Goal: Task Accomplishment & Management: Use online tool/utility

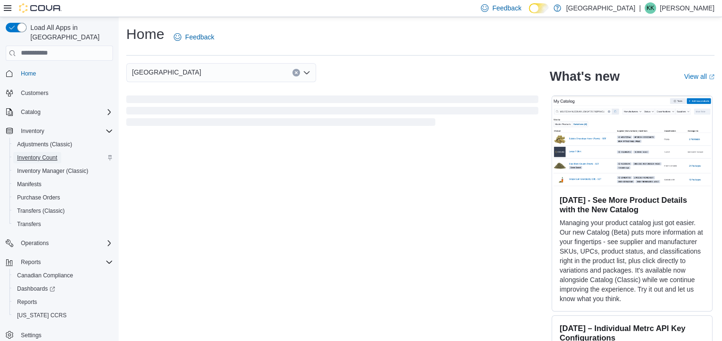
click at [36, 154] on span "Inventory Count" at bounding box center [37, 158] width 40 height 8
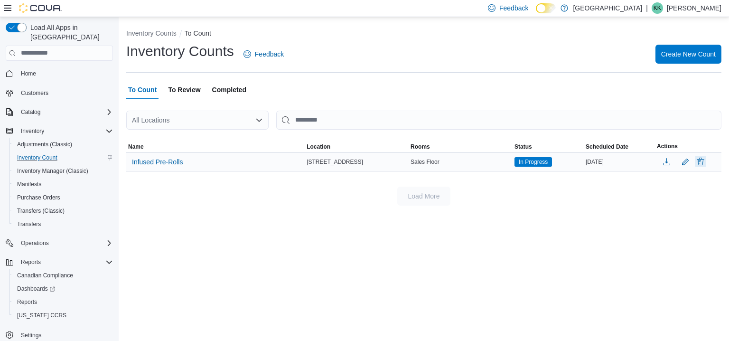
click at [700, 163] on button "Delete" at bounding box center [699, 161] width 11 height 11
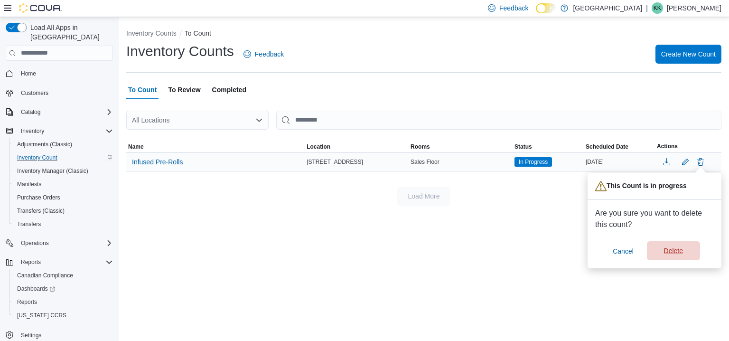
click at [668, 254] on span "Delete" at bounding box center [673, 250] width 19 height 9
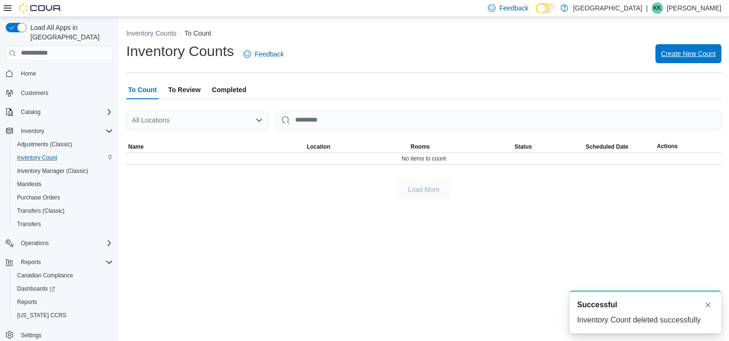
click at [672, 60] on span "Create New Count" at bounding box center [688, 53] width 55 height 19
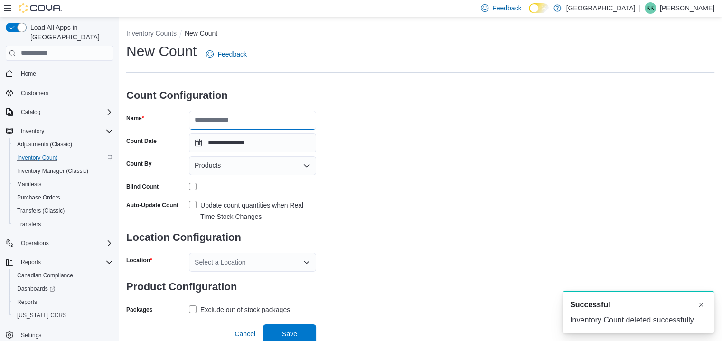
click at [233, 121] on input "Name" at bounding box center [252, 120] width 127 height 19
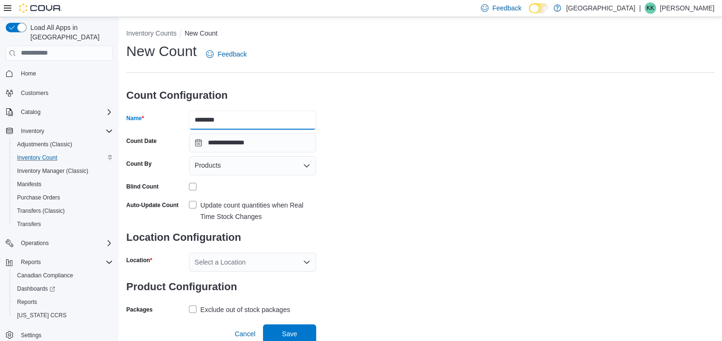
type input "**********"
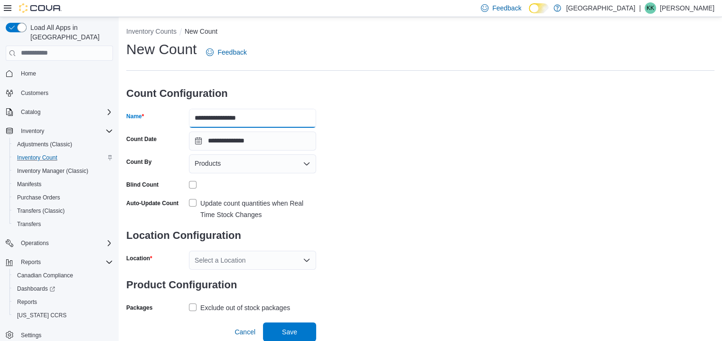
scroll to position [2, 0]
click at [232, 167] on div "Products" at bounding box center [252, 163] width 127 height 19
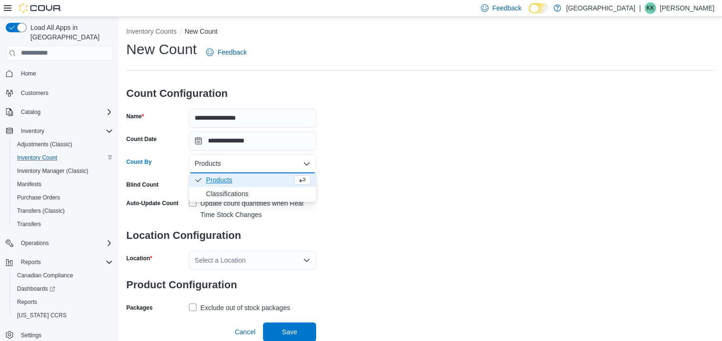
click at [268, 166] on div "Products" at bounding box center [252, 163] width 127 height 19
click at [309, 163] on icon "Close list of options" at bounding box center [307, 164] width 8 height 8
click at [193, 200] on label "Update count quantities when Real Time Stock Changes" at bounding box center [252, 208] width 127 height 23
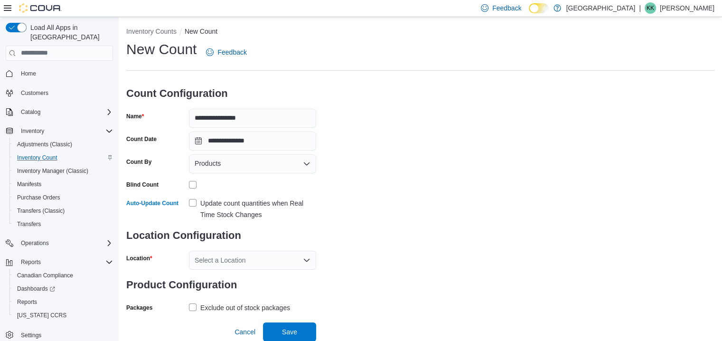
click at [265, 258] on div "Select a Location" at bounding box center [252, 259] width 127 height 19
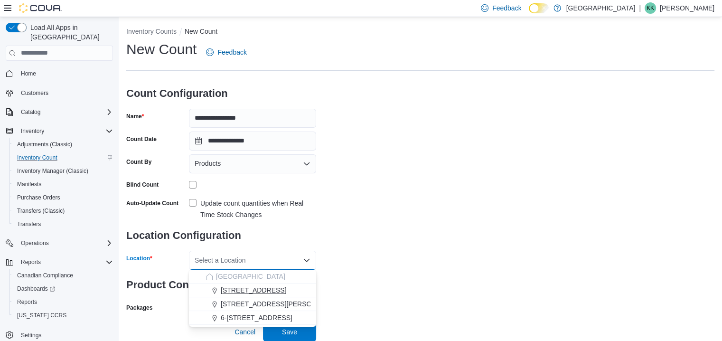
click at [256, 288] on span "[STREET_ADDRESS]" at bounding box center [253, 289] width 65 height 9
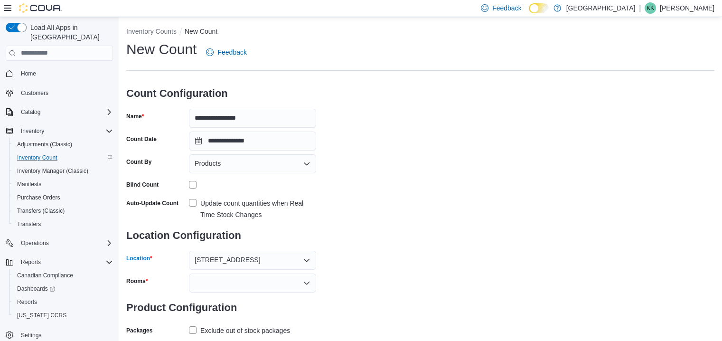
scroll to position [25, 0]
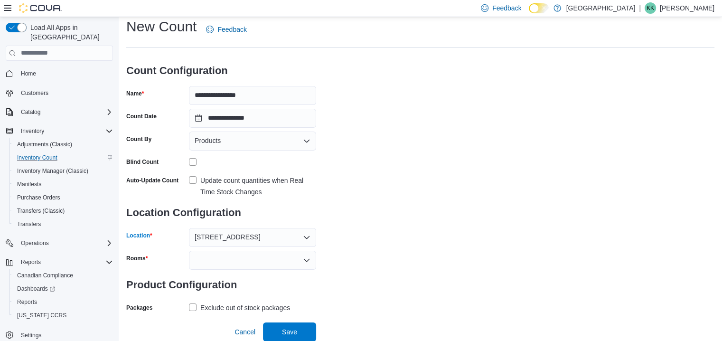
click at [303, 260] on icon "Open list of options" at bounding box center [307, 260] width 8 height 8
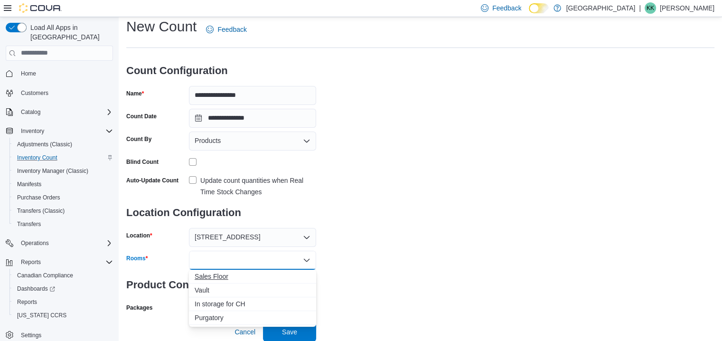
click at [221, 275] on span "Sales Floor" at bounding box center [252, 275] width 116 height 9
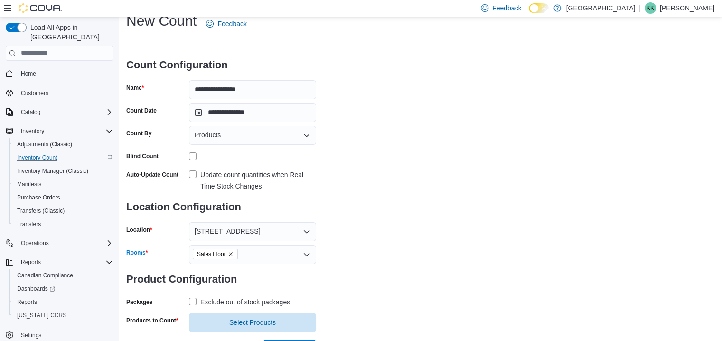
scroll to position [47, 0]
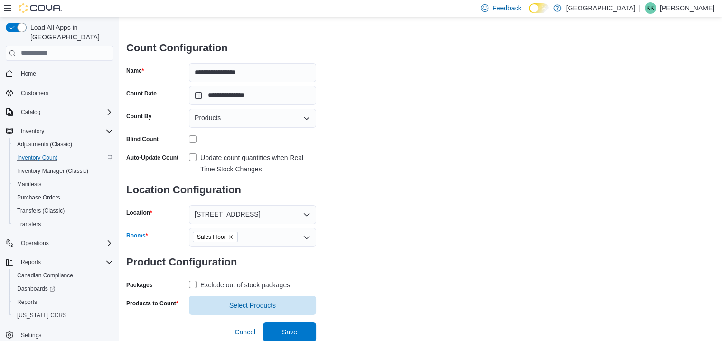
click at [195, 284] on label "Exclude out of stock packages" at bounding box center [239, 284] width 101 height 11
click at [259, 307] on span "Select Products" at bounding box center [252, 304] width 46 height 9
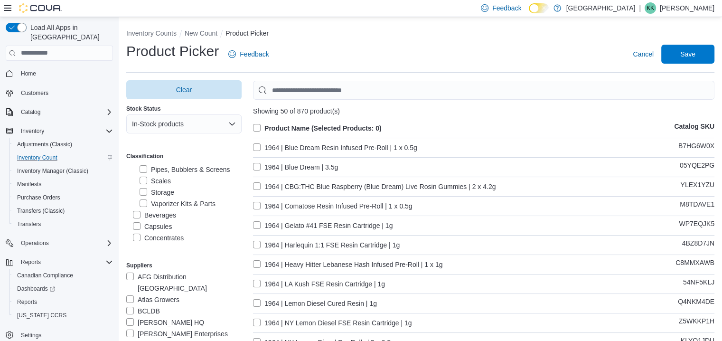
scroll to position [285, 0]
click at [135, 219] on label "Pre-Rolls" at bounding box center [152, 224] width 39 height 11
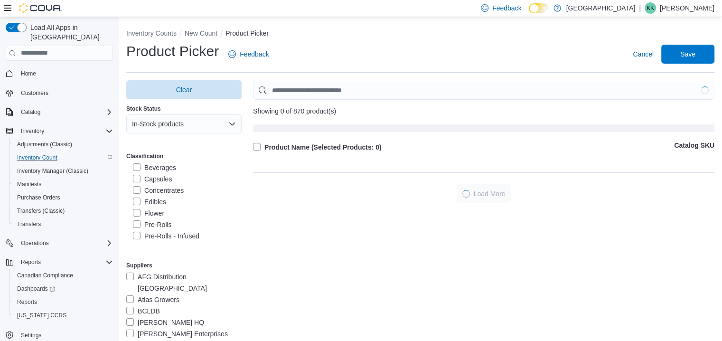
click at [138, 230] on label "Pre-Rolls - Infused" at bounding box center [166, 235] width 66 height 11
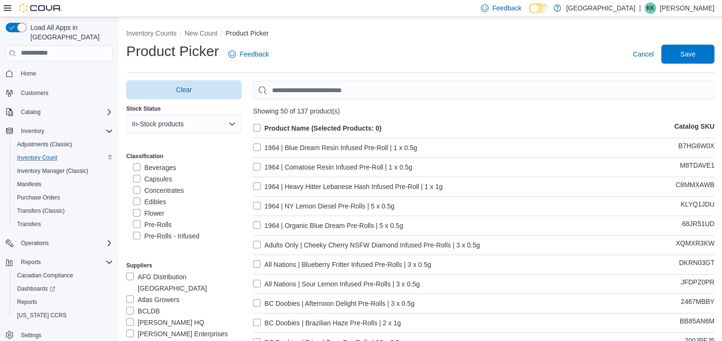
click at [262, 148] on label "1964 | Blue Dream Resin Infused Pre-Roll | 1 x 0.5g" at bounding box center [335, 147] width 164 height 11
click at [258, 166] on label "1964 | Comatose Resin Infused Pre-Roll | 1 x 0.5g" at bounding box center [332, 166] width 159 height 11
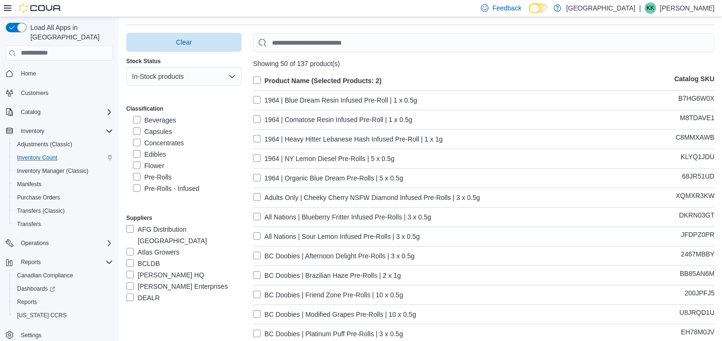
click at [257, 139] on label "1964 | Heavy Hitter Lebanese Hash Infused Pre-Roll | 1 x 1g" at bounding box center [347, 138] width 189 height 11
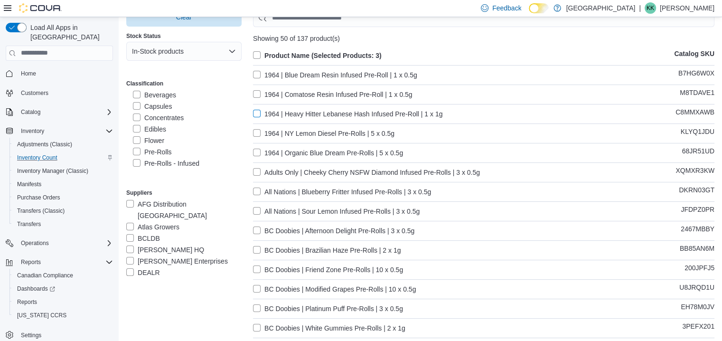
scroll to position [95, 0]
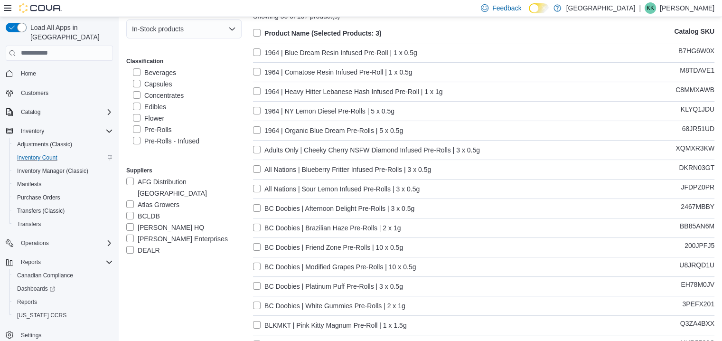
click at [258, 149] on label "Adults Only | Cheeky Cherry NSFW Diamond Infused Pre-Rolls | 3 x 0.5g" at bounding box center [366, 149] width 227 height 11
click at [258, 170] on label "All Nations | Blueberry Fritter Infused Pre-Rolls | 3 x 0.5g" at bounding box center [342, 169] width 178 height 11
click at [257, 186] on label "All Nations | Sour Lemon Infused Pre-Rolls | 3 x 0.5g" at bounding box center [336, 188] width 167 height 11
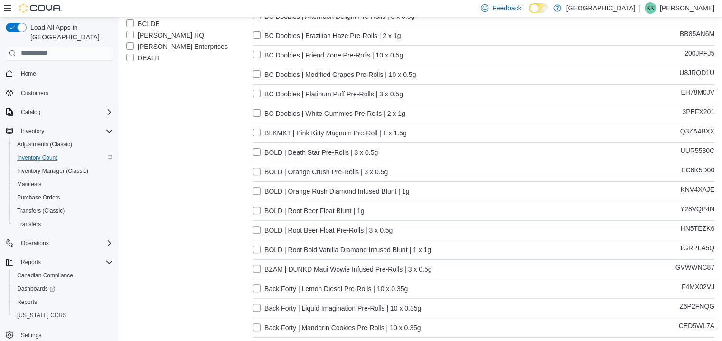
scroll to position [332, 0]
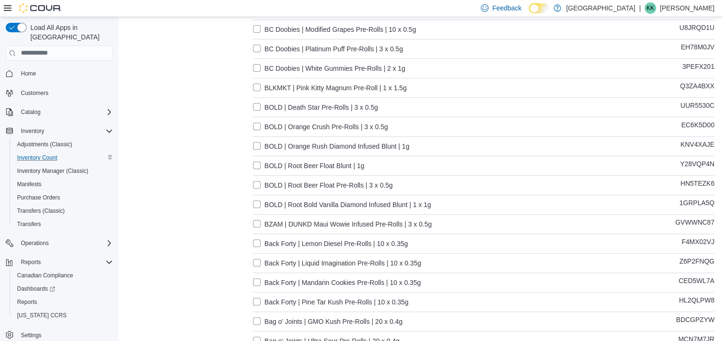
click at [259, 144] on label "BOLD | Orange Rush Diamond Infused Blunt | 1g" at bounding box center [331, 145] width 156 height 11
click at [259, 206] on label "BOLD | Root Bold Vanilla Diamond Infused Blunt | 1 x 1g" at bounding box center [342, 204] width 178 height 11
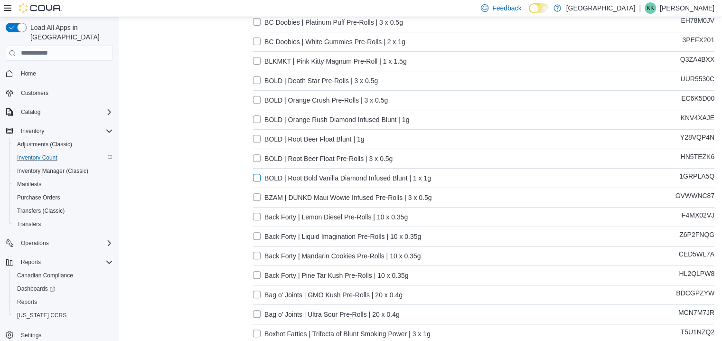
scroll to position [427, 0]
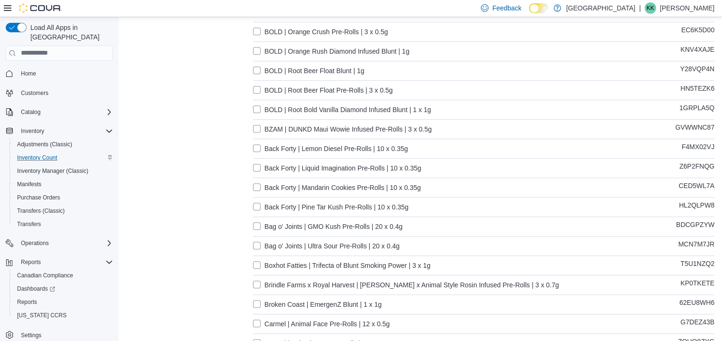
click at [262, 129] on label "BZAM | DUNKD Maui Wowie Infused Pre-Rolls | 3 x 0.5g" at bounding box center [342, 128] width 178 height 11
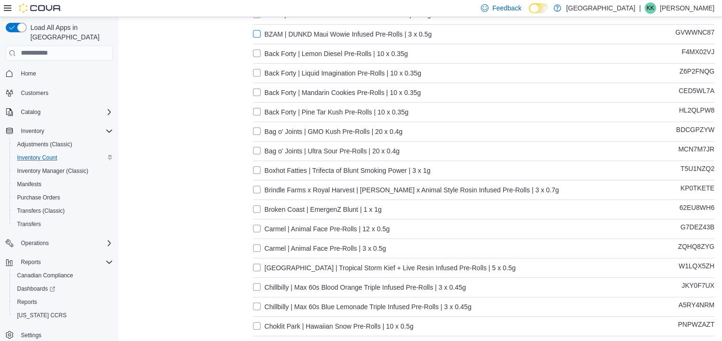
scroll to position [569, 0]
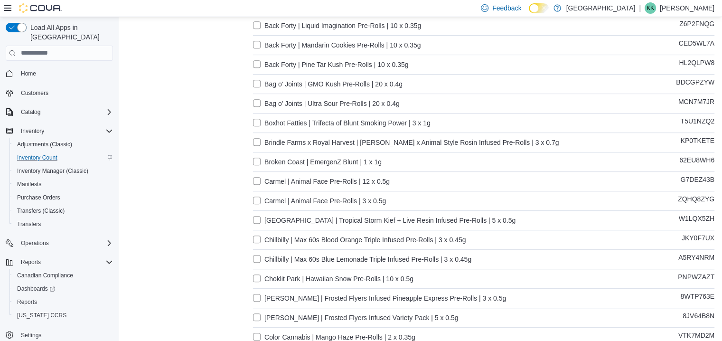
click at [260, 122] on label "Boxhot Fatties | Trifecta of Blunt Smoking Power | 3 x 1g" at bounding box center [341, 122] width 177 height 11
click at [257, 140] on label "Brindle Farms x Royal Harvest | [PERSON_NAME] x Animal Style Rosin Infused Pre-…" at bounding box center [405, 142] width 305 height 11
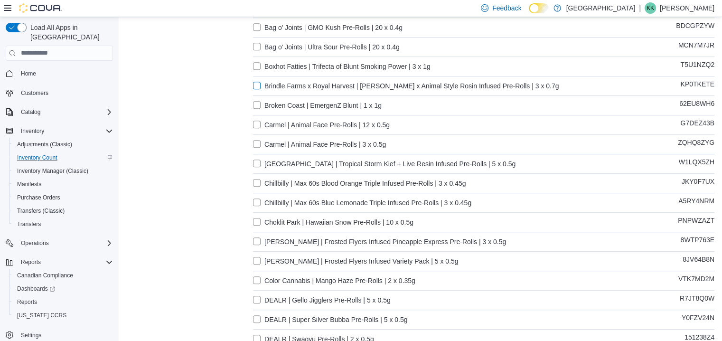
scroll to position [664, 0]
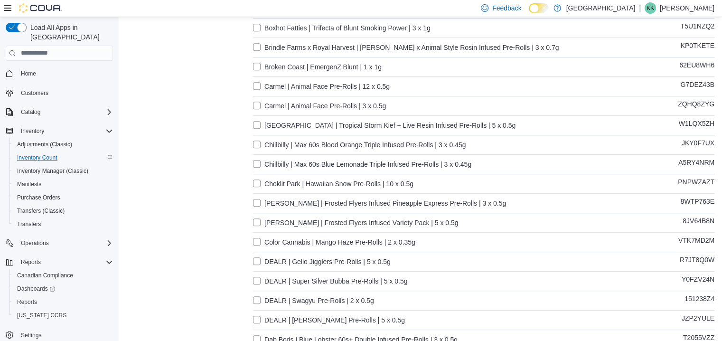
click at [262, 123] on label "[GEOGRAPHIC_DATA] | Tropical Storm Kief + Live Resin Infused Pre-Rolls | 5 x 0.…" at bounding box center [384, 125] width 262 height 11
click at [260, 147] on label "Chillbilly | Max 60s Blood Orange Triple Infused Pre-Rolls | 3 x 0.45g" at bounding box center [359, 144] width 213 height 11
click at [258, 161] on label "Chillbilly | Max 60s Blue Lemonade Triple Infused Pre-Rolls | 3 x 0.45g" at bounding box center [362, 163] width 218 height 11
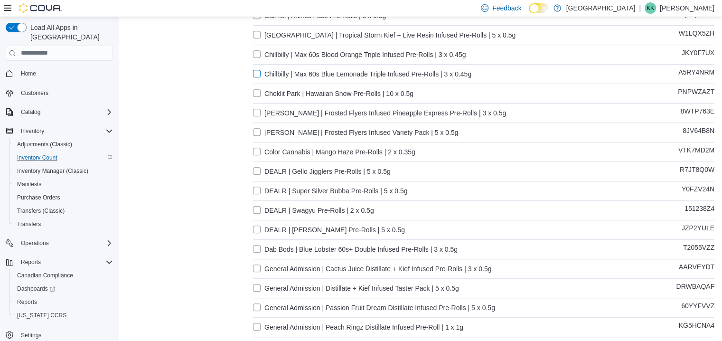
scroll to position [759, 0]
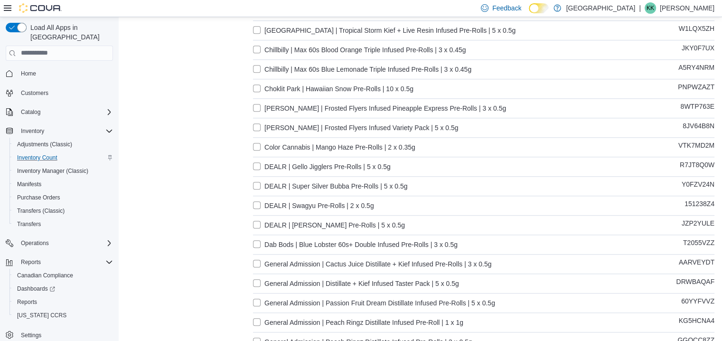
click at [262, 108] on label "[PERSON_NAME] | Frosted Flyers Infused Pineapple Express Pre-Rolls | 3 x 0.5g" at bounding box center [379, 107] width 253 height 11
click at [260, 129] on label "[PERSON_NAME] | Frosted Flyers Infused Variety Pack | 5 x 0.5g" at bounding box center [355, 127] width 205 height 11
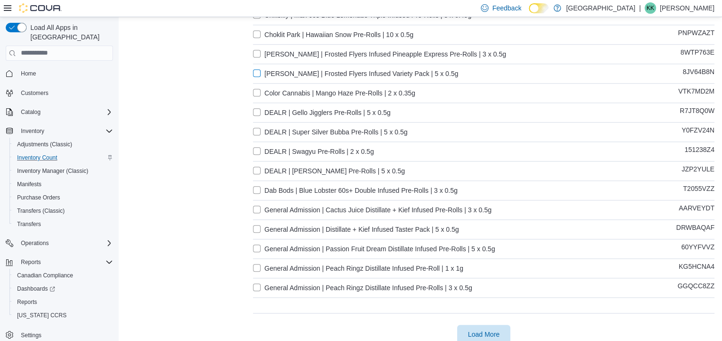
scroll to position [823, 0]
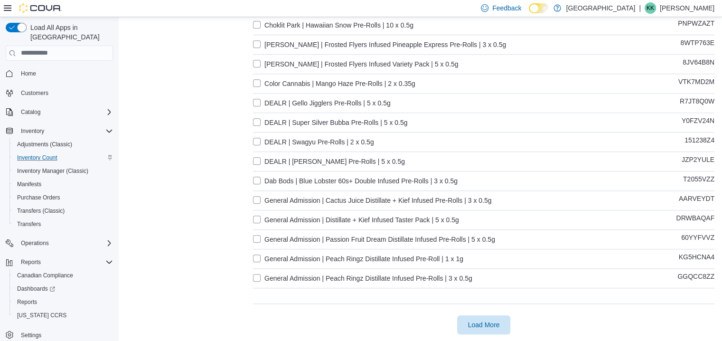
click at [260, 180] on label "Dab Bods | Blue Lobster 60s+ Double Infused Pre-Rolls | 3 x 0.5g" at bounding box center [355, 180] width 204 height 11
click at [258, 203] on label "General Admission | Cactus Juice Distillate + Kief Infused Pre-Rolls | 3 x 0.5g" at bounding box center [372, 199] width 238 height 11
click at [256, 220] on label "General Admission | Distillate + Kief Infused Taster Pack | 5 x 0.5g" at bounding box center [356, 219] width 206 height 11
click at [258, 238] on label "General Admission | Passion Fruit Dream Distillate Infused Pre-Rolls | 5 x 0.5g" at bounding box center [374, 238] width 242 height 11
click at [258, 258] on label "General Admission | Peach Ringz Distillate Infused Pre-Roll | 1 x 1g" at bounding box center [358, 258] width 210 height 11
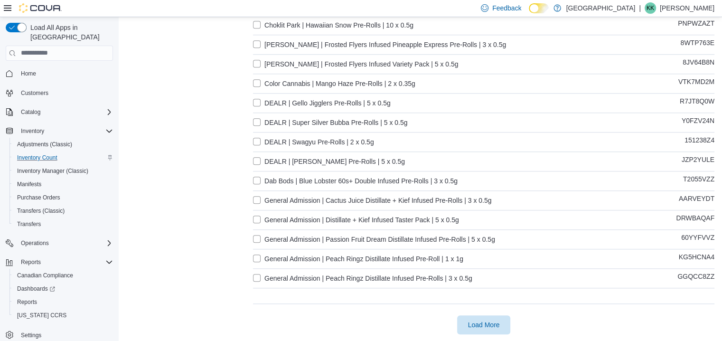
click at [257, 279] on label "General Admission | Peach Ringz Distillate Infused Pre-Rolls | 3 x 0.5g" at bounding box center [362, 277] width 219 height 11
click at [500, 322] on span "Load More" at bounding box center [484, 323] width 32 height 9
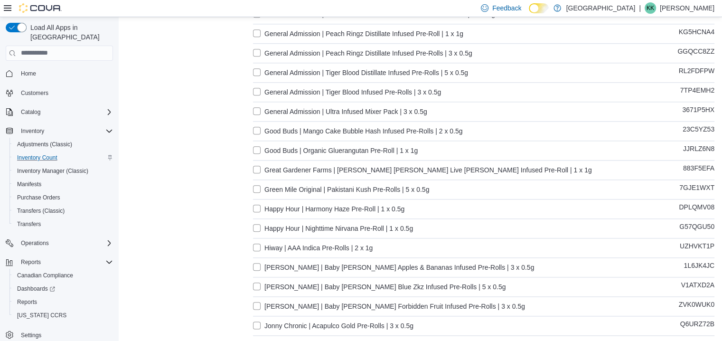
scroll to position [1060, 0]
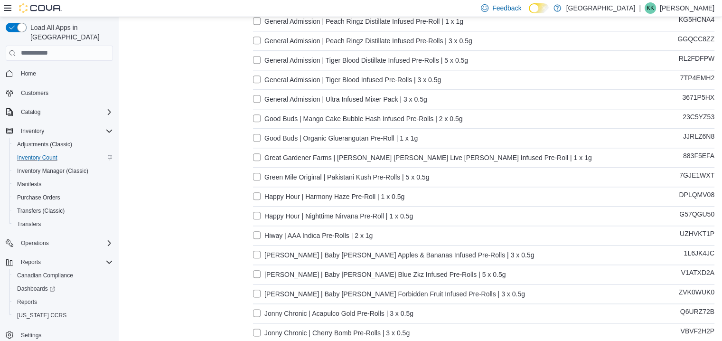
click at [256, 62] on label "General Admission | Tiger Blood Distillate Infused Pre-Rolls | 5 x 0.5g" at bounding box center [360, 60] width 215 height 11
click at [257, 77] on label "General Admission | Tiger Blood Infused Pre-Rolls | 3 x 0.5g" at bounding box center [347, 79] width 188 height 11
click at [257, 99] on label "General Admission | Ultra Infused Mixer Pack | 3 x 0.5g" at bounding box center [340, 98] width 174 height 11
click at [258, 119] on label "Good Buds | Mango Cake Bubble Hash Infused Pre-Rolls | 2 x 0.5g" at bounding box center [357, 118] width 209 height 11
click at [257, 159] on label "Great Gardener Farms | [PERSON_NAME] [PERSON_NAME] Live [PERSON_NAME] Infused P…" at bounding box center [422, 157] width 339 height 11
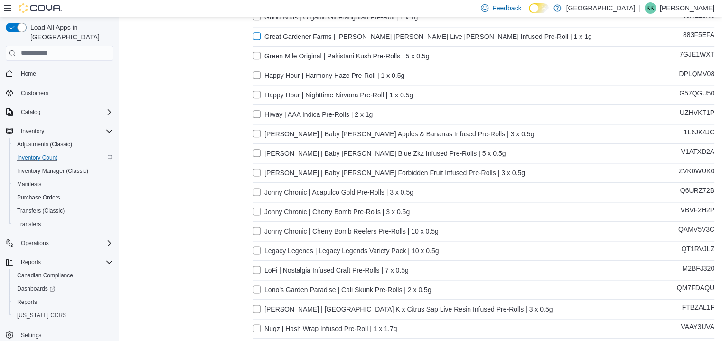
scroll to position [1202, 0]
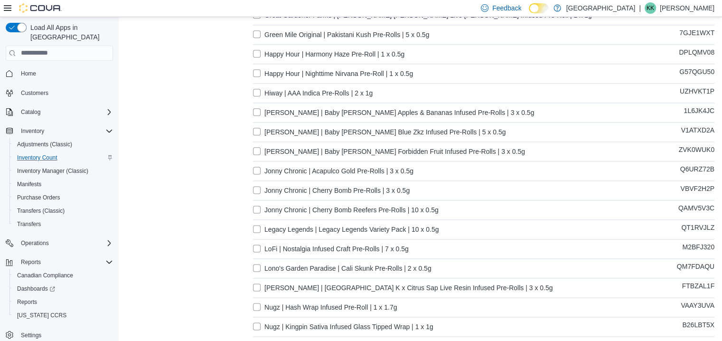
click at [259, 113] on label "[PERSON_NAME] | Baby [PERSON_NAME] Apples & Bananas Infused Pre-Rolls | 3 x 0.5g" at bounding box center [393, 112] width 281 height 11
click at [258, 132] on label "[PERSON_NAME] | Baby [PERSON_NAME] Blue Zkz Infused Pre-Rolls | 5 x 0.5g" at bounding box center [379, 131] width 252 height 11
click at [258, 150] on label "[PERSON_NAME] | Baby [PERSON_NAME] Forbidden Fruit Infused Pre-Rolls | 3 x 0.5g" at bounding box center [389, 151] width 272 height 11
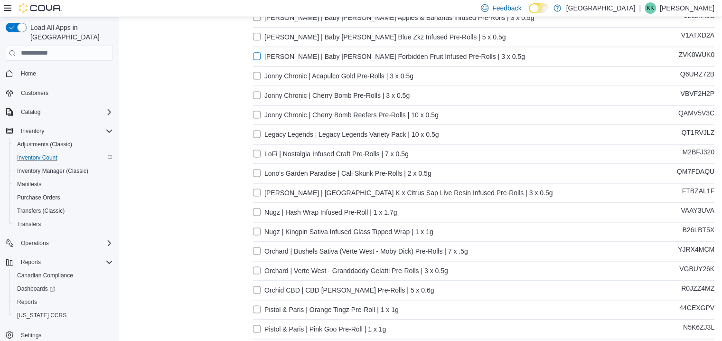
scroll to position [1344, 0]
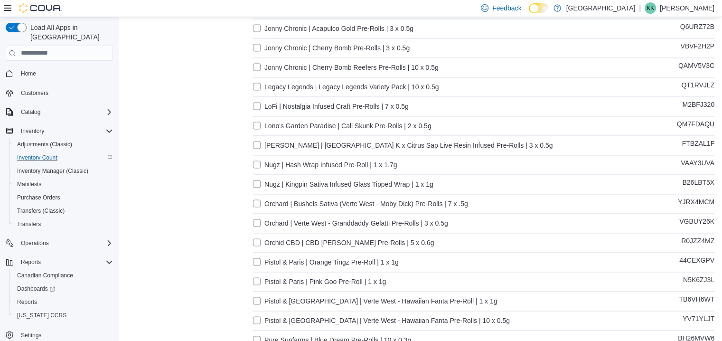
click at [257, 145] on label "[PERSON_NAME] | [GEOGRAPHIC_DATA] K x Citrus Sap Live Resin Infused Pre-Rolls |…" at bounding box center [402, 144] width 299 height 11
click at [259, 162] on label "Nugz | Hash Wrap Infused Pre-Roll | 1 x 1.7g" at bounding box center [325, 164] width 144 height 11
click at [257, 184] on label "Nugz | Kingpin Sativa Infused Glass Tipped Wrap | 1 x 1g" at bounding box center [343, 183] width 180 height 11
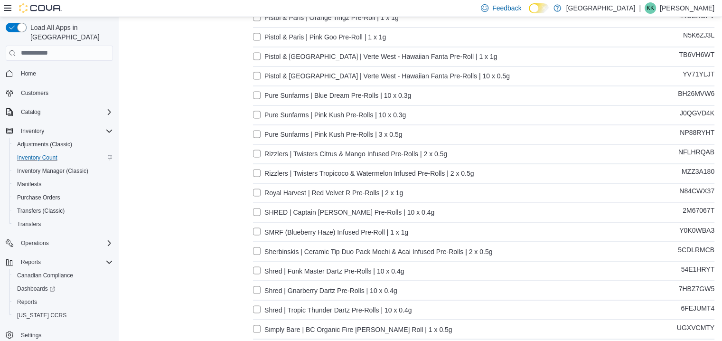
scroll to position [1629, 0]
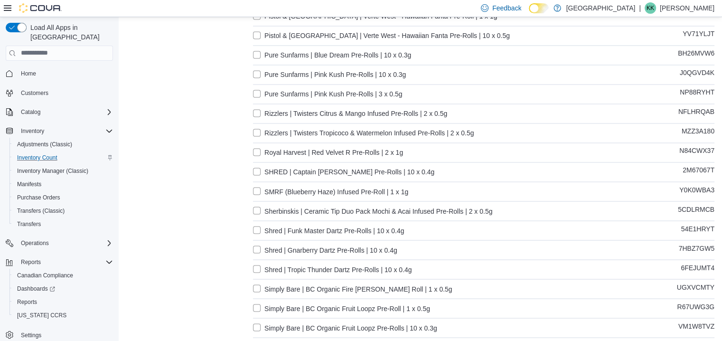
click at [258, 112] on label "Rizzlers | Twisters Citrus & Mango Infused Pre-Rolls | 2 x 0.5g" at bounding box center [350, 113] width 194 height 11
click at [260, 133] on label "Rizzlers | Twisters Tropicoco & Watermelon Infused Pre-Rolls | 2 x 0.5g" at bounding box center [363, 132] width 221 height 11
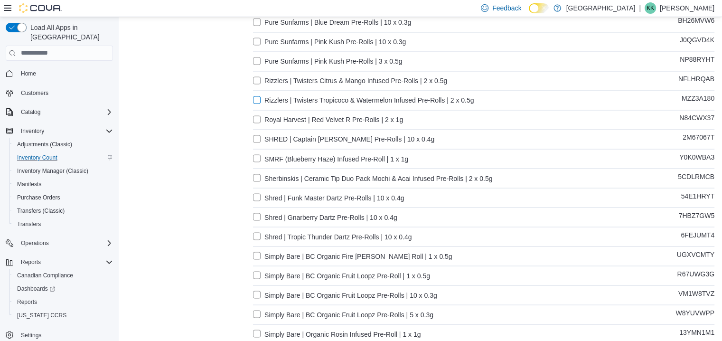
scroll to position [1676, 0]
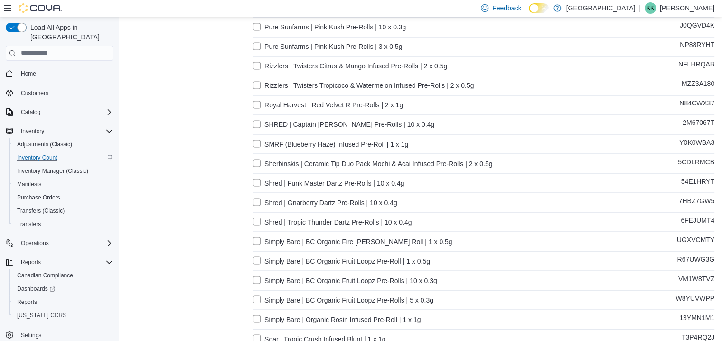
click at [259, 142] on label "SMRF (Blueberry Haze) Infused Pre-Roll | 1 x 1g" at bounding box center [330, 143] width 155 height 11
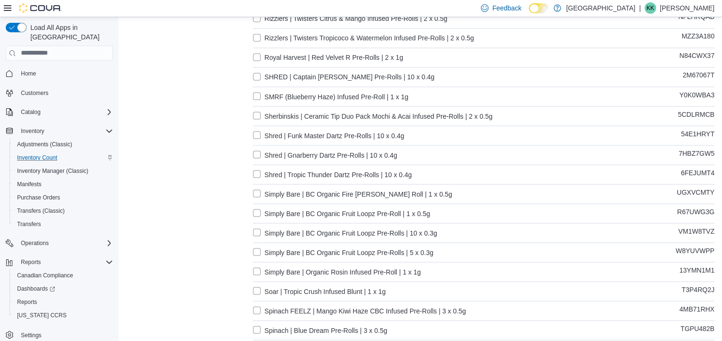
click at [259, 111] on label "Sherbinskis | Ceramic Tip Duo Pack Mochi & Acai Infused Pre-Rolls | 2 x 0.5g" at bounding box center [372, 115] width 239 height 11
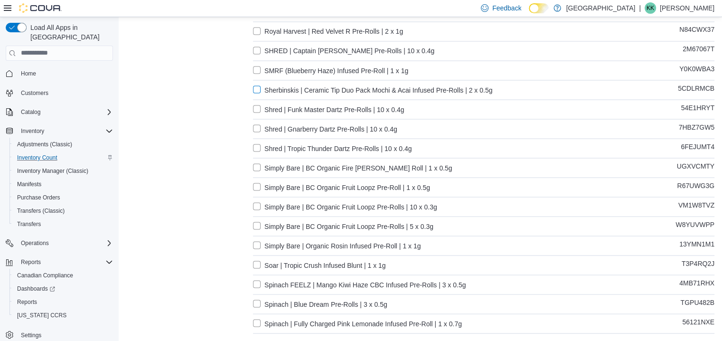
scroll to position [1771, 0]
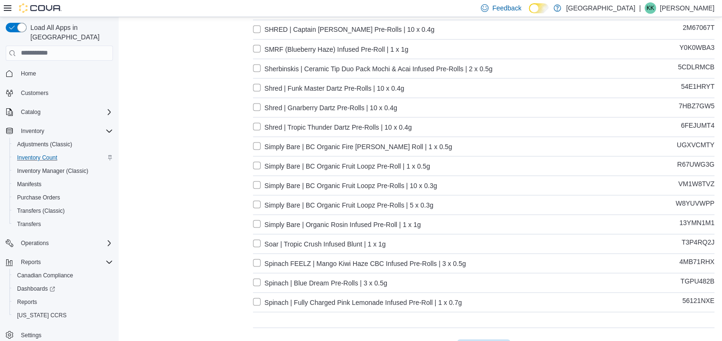
click at [258, 145] on label "Simply Bare | BC Organic Fire [PERSON_NAME] Roll | 1 x 0.5g" at bounding box center [352, 145] width 199 height 11
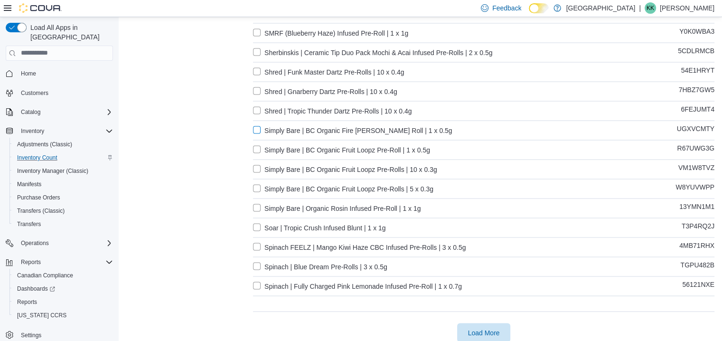
scroll to position [1795, 0]
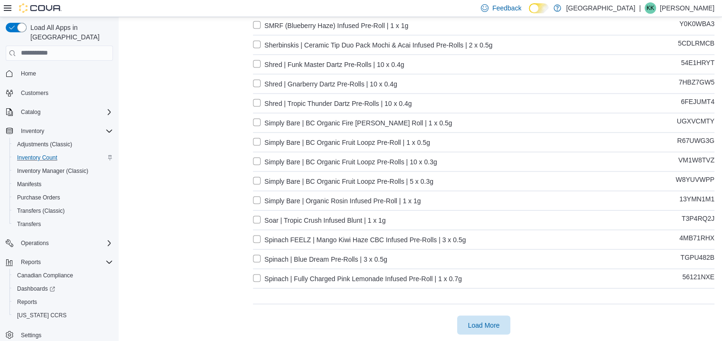
click at [259, 198] on label "Simply Bare | Organic Rosin Infused Pre-Roll | 1 x 1g" at bounding box center [336, 199] width 167 height 11
click at [262, 218] on label "Soar | Tropic Crush Infused Blunt | 1 x 1g" at bounding box center [319, 219] width 133 height 11
click at [258, 237] on label "Spinach FEELZ | Mango Kiwi Haze CBC Infused Pre-Rolls | 3 x 0.5g" at bounding box center [359, 238] width 213 height 11
click at [259, 278] on label "Spinach | Fully Charged Pink Lemonade Infused Pre-Roll | 1 x 0.7g" at bounding box center [357, 277] width 209 height 11
click at [477, 322] on span "Load More" at bounding box center [484, 323] width 32 height 9
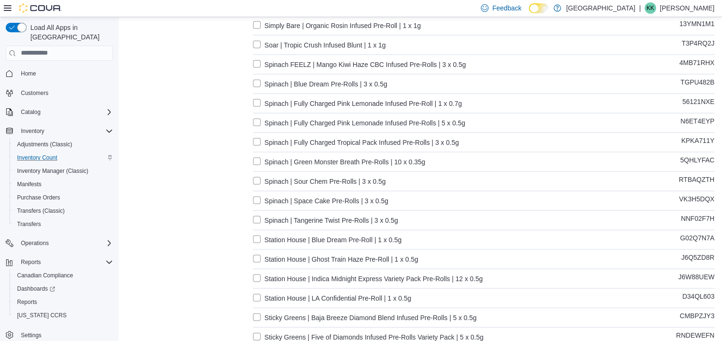
scroll to position [1985, 0]
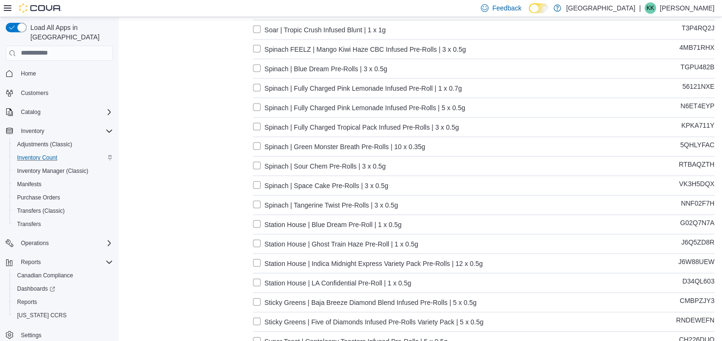
click at [261, 107] on label "Spinach | Fully Charged Pink Lemonade Infused Pre-Rolls | 5 x 0.5g" at bounding box center [359, 107] width 212 height 11
click at [258, 123] on label "Spinach | Fully Charged Tropical Pack Infused Pre-Rolls | 3 x 0.5g" at bounding box center [356, 126] width 206 height 11
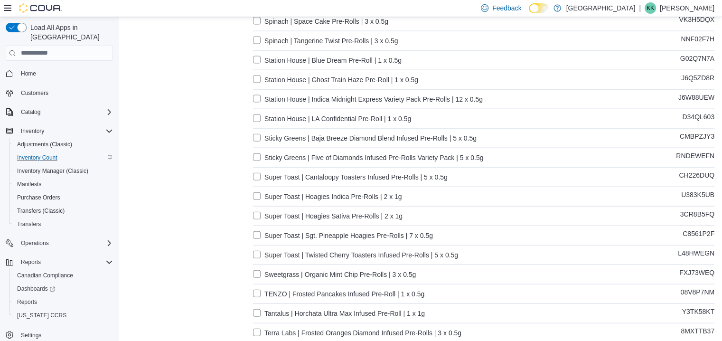
scroll to position [2175, 0]
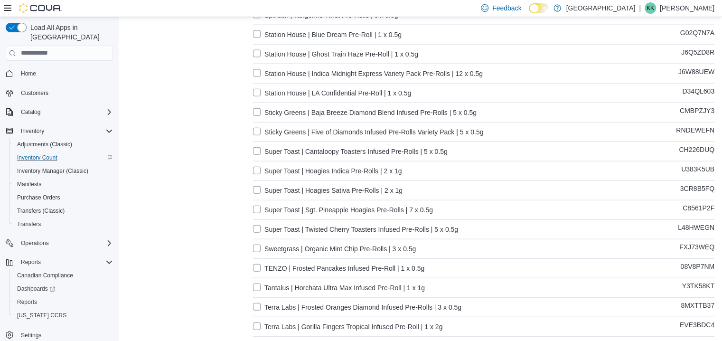
click at [262, 111] on label "Sticky Greens | Baja Breeze Diamond Blend Infused Pre-Rolls | 5 x 0.5g" at bounding box center [364, 112] width 223 height 11
click at [259, 132] on label "Sticky Greens | Five of Diamonds Infused Pre-Rolls Variety Pack | 5 x 0.5g" at bounding box center [368, 131] width 230 height 11
click at [257, 149] on label "Super Toast | Cantaloopy Toasters Infused Pre-Rolls | 5 x 0.5g" at bounding box center [350, 151] width 194 height 11
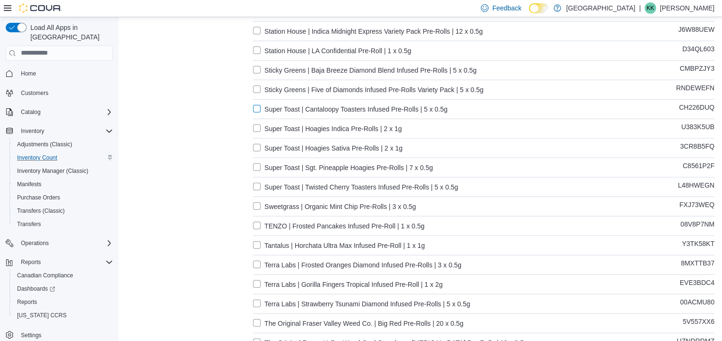
scroll to position [2269, 0]
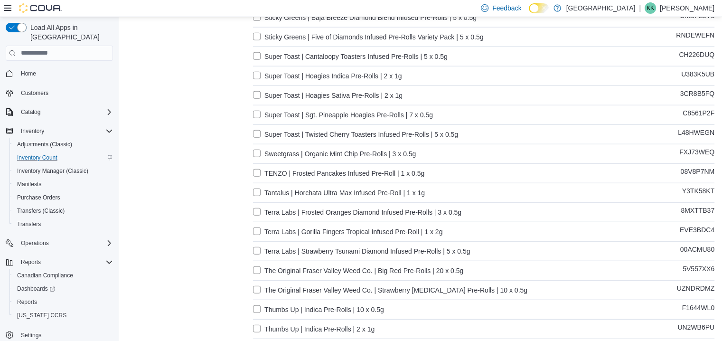
click at [260, 130] on label "Super Toast | Twisted Cherry Toasters Infused Pre-Rolls | 5 x 0.5g" at bounding box center [355, 134] width 205 height 11
click at [258, 171] on label "TENZO | Frosted Pancakes Infused Pre-Roll | 1 x 0.5g" at bounding box center [338, 172] width 171 height 11
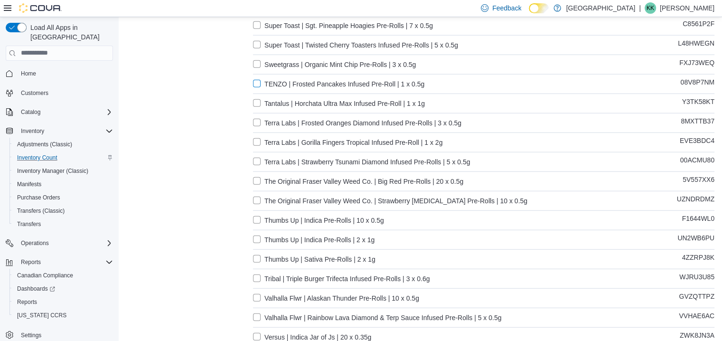
scroll to position [2364, 0]
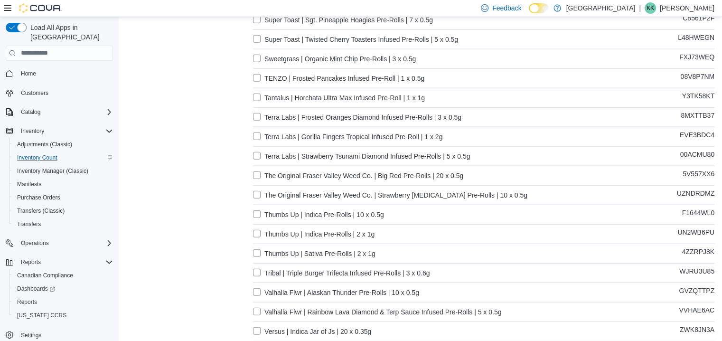
click at [259, 98] on label "Tantalus | Horchata Ultra Max Infused Pre-Roll | 1 x 1g" at bounding box center [339, 97] width 172 height 11
click at [260, 117] on label "Terra Labs | Frosted Oranges Diamond Infused Pre-Rolls | 3 x 0.5g" at bounding box center [357, 116] width 208 height 11
click at [257, 137] on label "Terra Labs | Gorilla Fingers Tropical Infused Pre-Roll | 1 x 2g" at bounding box center [347, 136] width 189 height 11
click at [260, 155] on label "Terra Labs | Strawberry Tsunami Diamond Infused Pre-Rolls | 5 x 0.5g" at bounding box center [361, 155] width 217 height 11
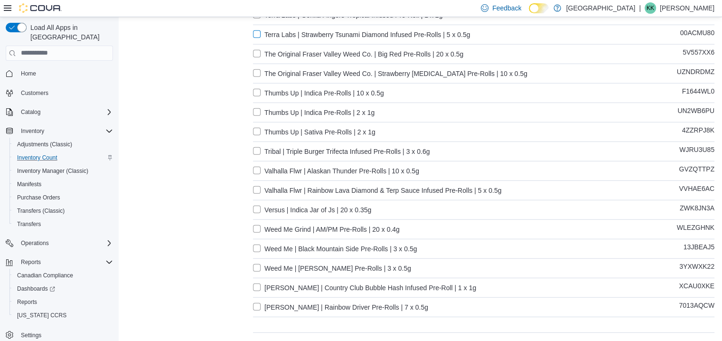
scroll to position [2507, 0]
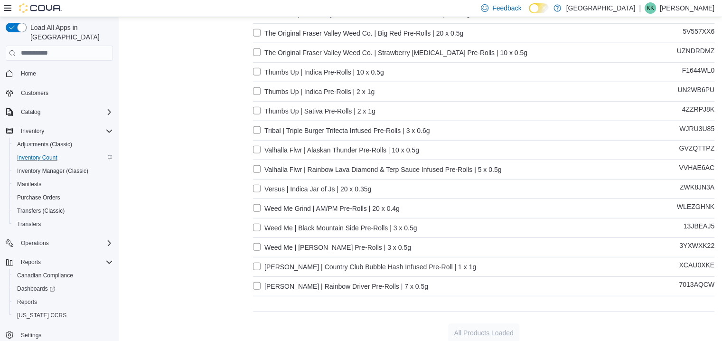
click at [261, 130] on label "Tribal | Triple Burger Trifecta Infused Pre-Rolls | 3 x 0.6g" at bounding box center [341, 130] width 176 height 11
click at [259, 167] on label "Valhalla Flwr | Rainbow Lava Diamond & Terp Sauce Infused Pre-Rolls | 5 x 0.5g" at bounding box center [377, 169] width 248 height 11
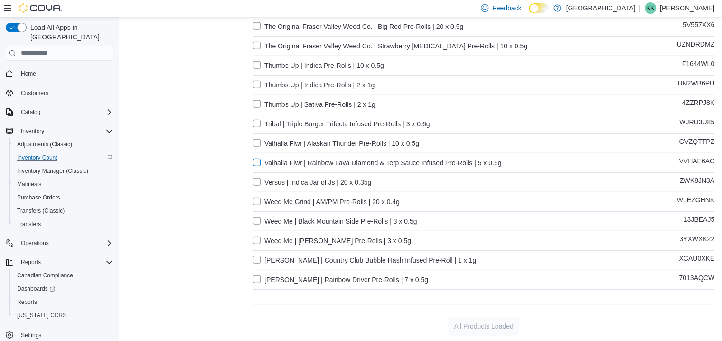
scroll to position [2515, 0]
click at [258, 258] on label "[PERSON_NAME] | Country Club Bubble Hash Infused Pre-Roll | 1 x 1g" at bounding box center [364, 258] width 223 height 11
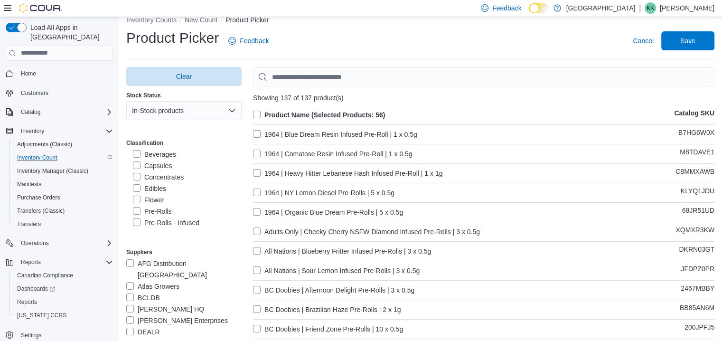
scroll to position [0, 0]
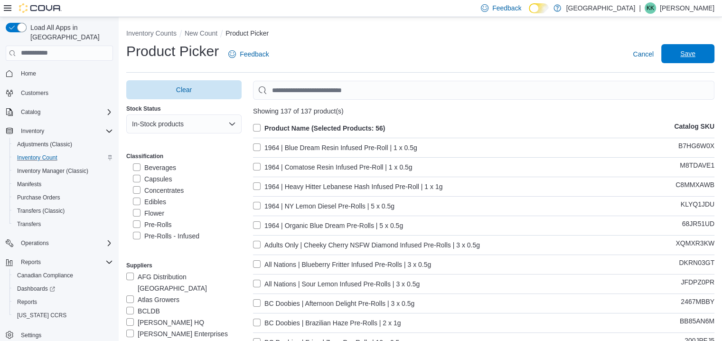
click at [687, 53] on span "Save" at bounding box center [687, 53] width 15 height 9
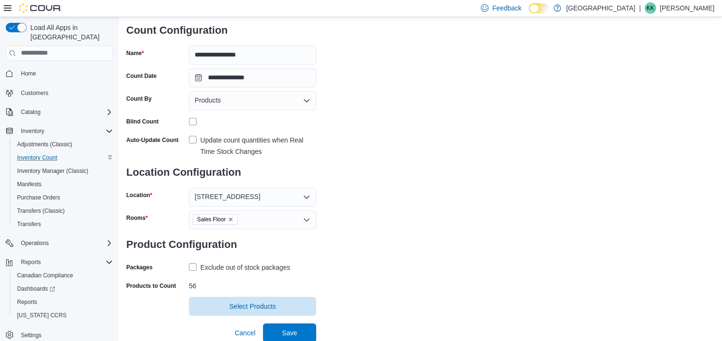
scroll to position [66, 0]
click at [287, 331] on span "Save" at bounding box center [289, 330] width 15 height 9
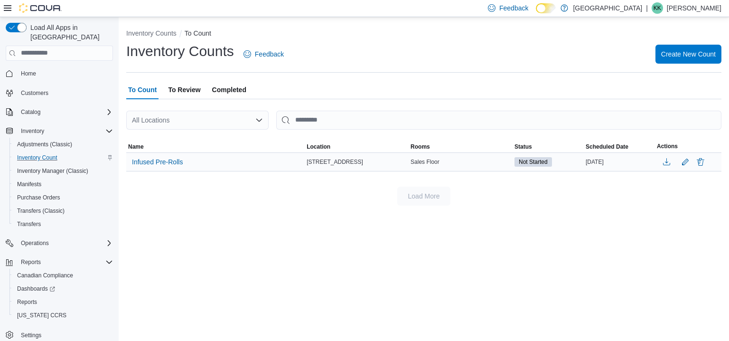
click at [537, 160] on span "Not Started" at bounding box center [532, 161] width 29 height 9
click at [167, 161] on span "Infused Pre-Rolls" at bounding box center [157, 161] width 51 height 9
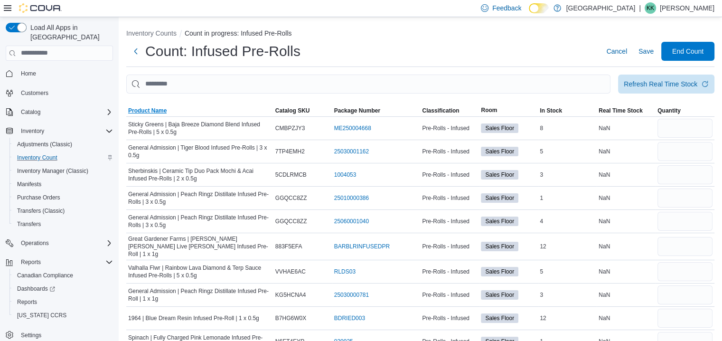
click at [161, 109] on span "Product Name" at bounding box center [147, 111] width 38 height 8
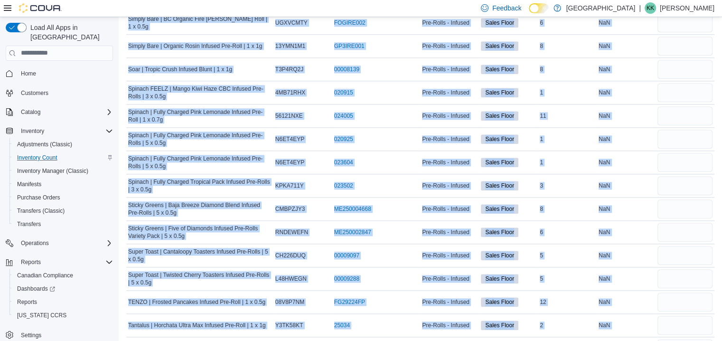
scroll to position [1149, 0]
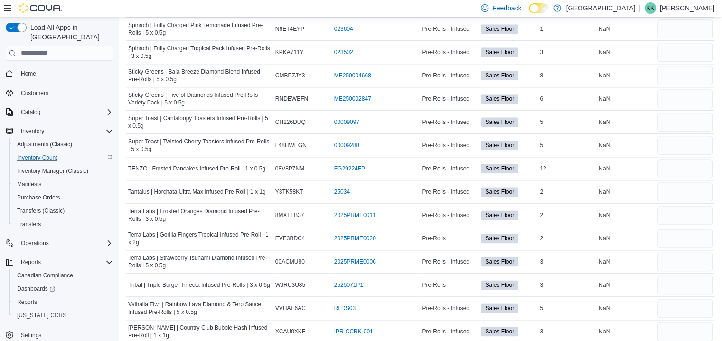
drag, startPoint x: 120, startPoint y: 107, endPoint x: 707, endPoint y: 352, distance: 636.9
click at [384, 93] on div "ME250002847 (opens in a new tab or window)" at bounding box center [376, 98] width 88 height 11
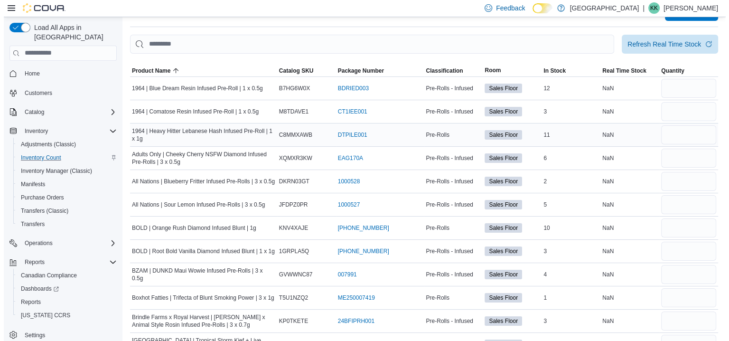
scroll to position [0, 0]
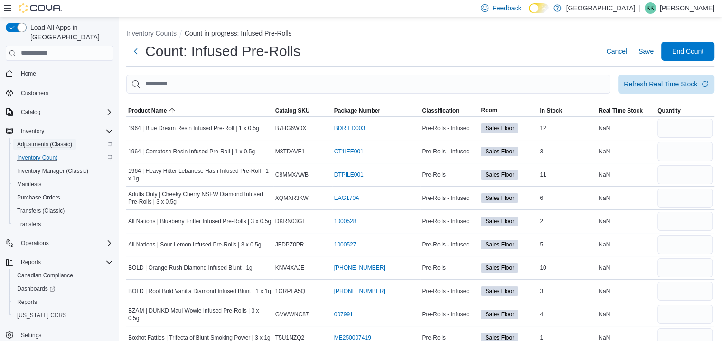
click at [42, 140] on span "Adjustments (Classic)" at bounding box center [44, 144] width 55 height 8
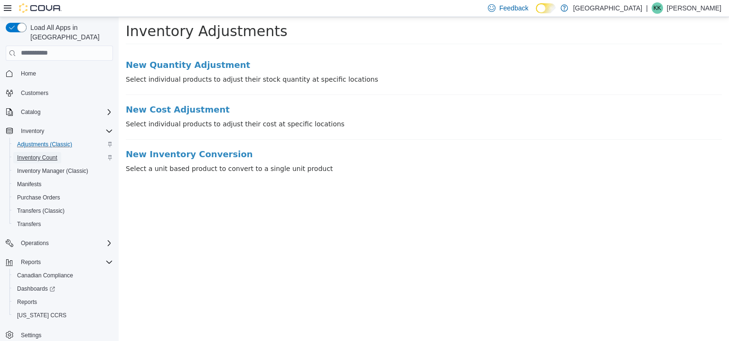
click at [45, 154] on span "Inventory Count" at bounding box center [37, 158] width 40 height 8
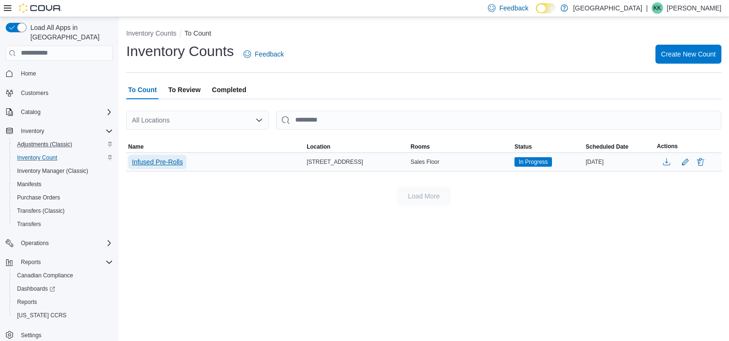
click at [159, 158] on span "Infused Pre-Rolls" at bounding box center [157, 161] width 51 height 9
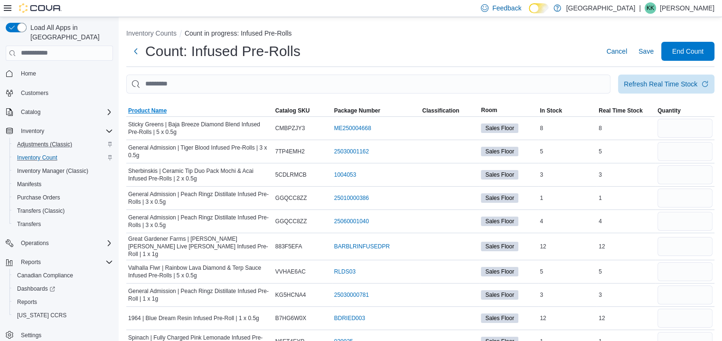
click at [160, 111] on span "Product Name" at bounding box center [147, 111] width 38 height 8
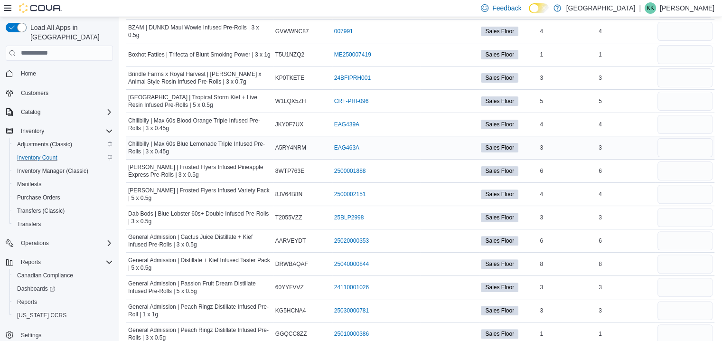
scroll to position [285, 0]
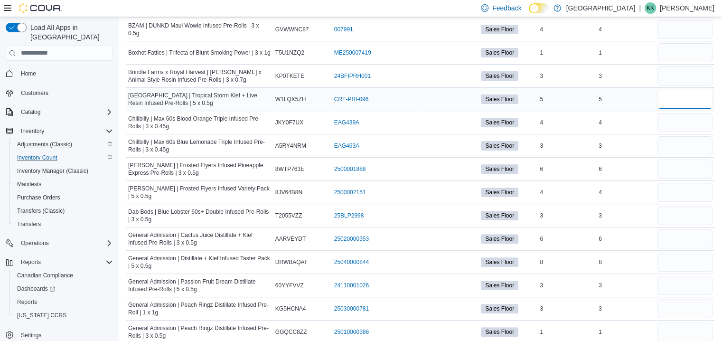
click at [679, 97] on input "number" at bounding box center [684, 99] width 55 height 19
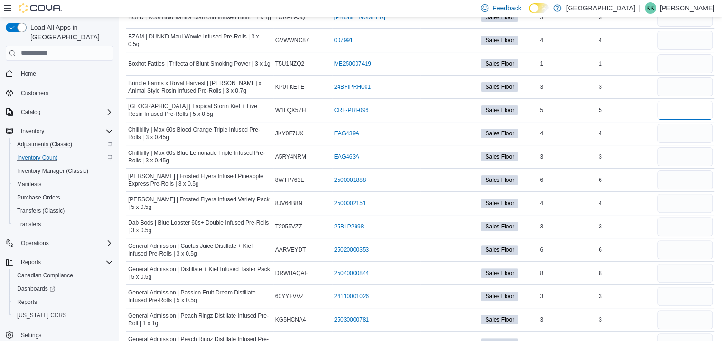
scroll to position [0, 0]
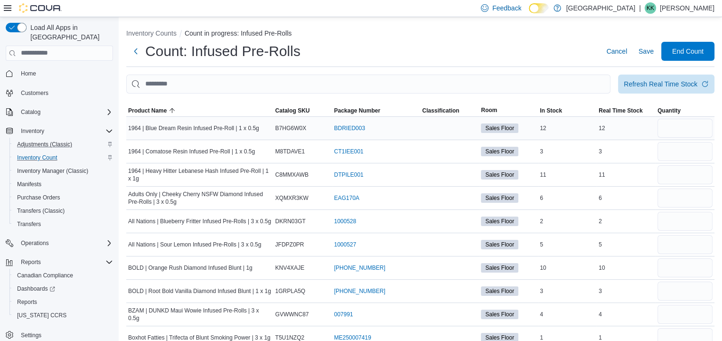
type input "*"
click at [688, 127] on input "number" at bounding box center [684, 128] width 55 height 19
type input "**"
type input "*"
type input "**"
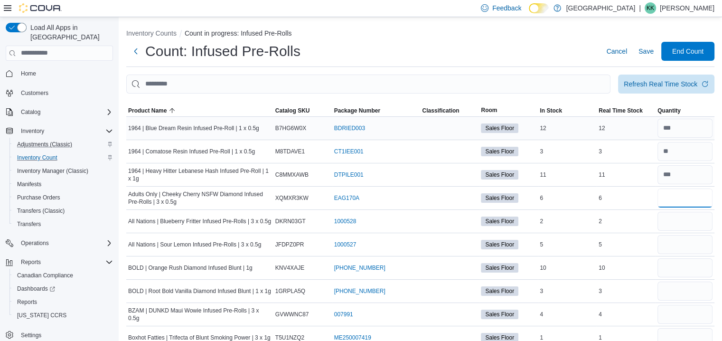
type input "*"
type input "**"
type input "*"
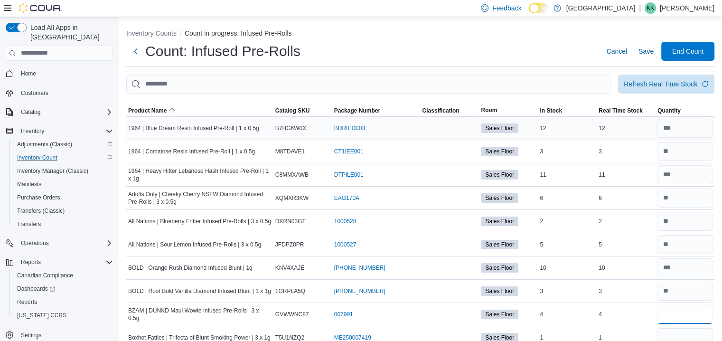
type input "*"
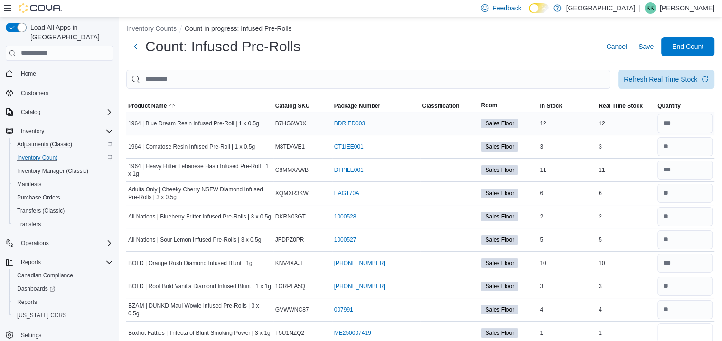
type input "*"
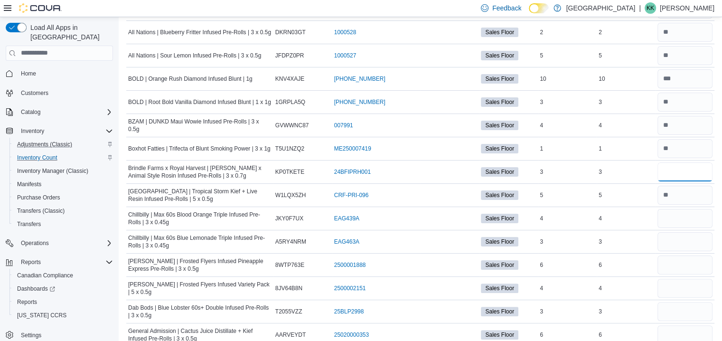
type input "*"
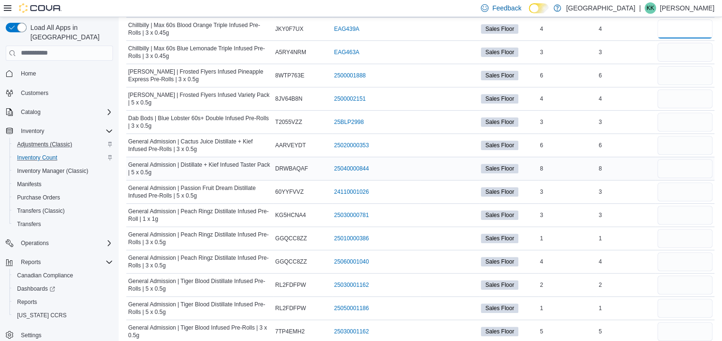
scroll to position [379, 0]
type input "*"
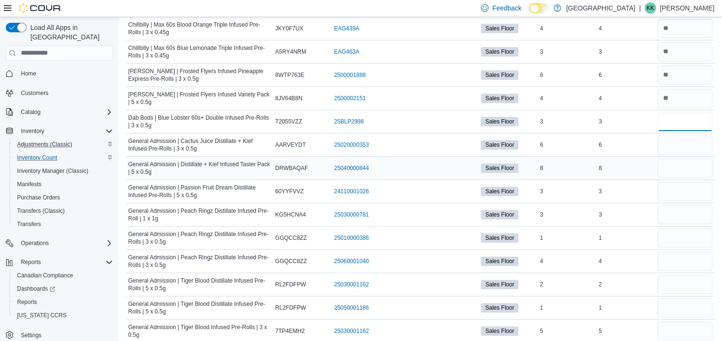
type input "*"
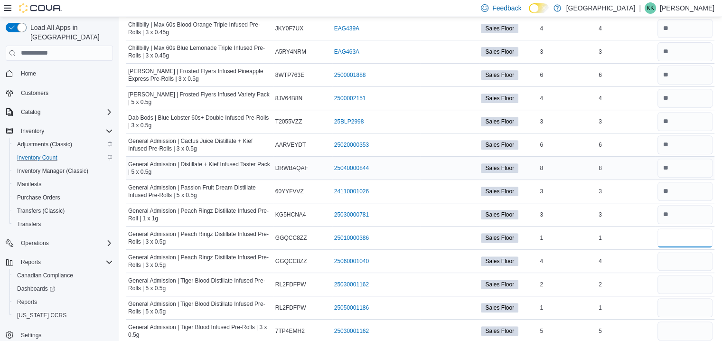
type input "*"
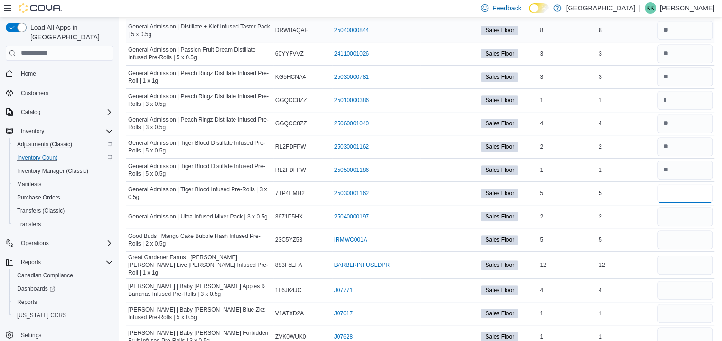
scroll to position [521, 0]
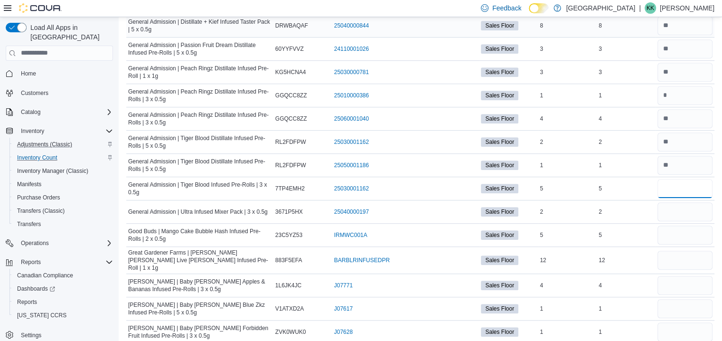
type input "*"
type input "**"
type input "*"
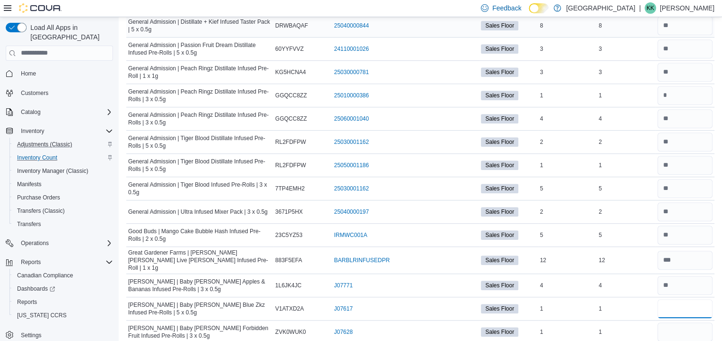
type input "*"
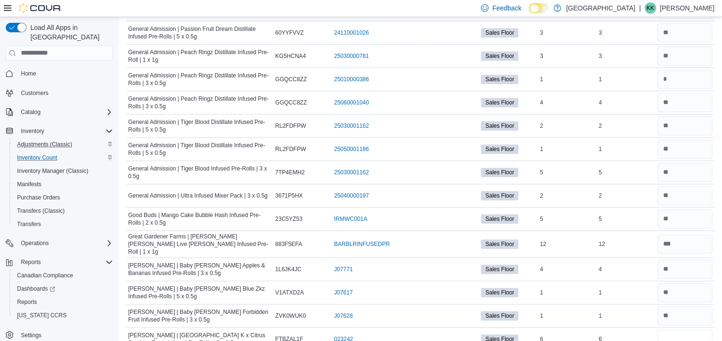
type input "*"
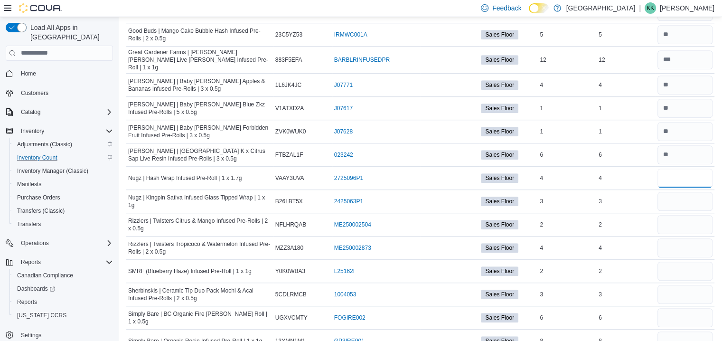
type input "*"
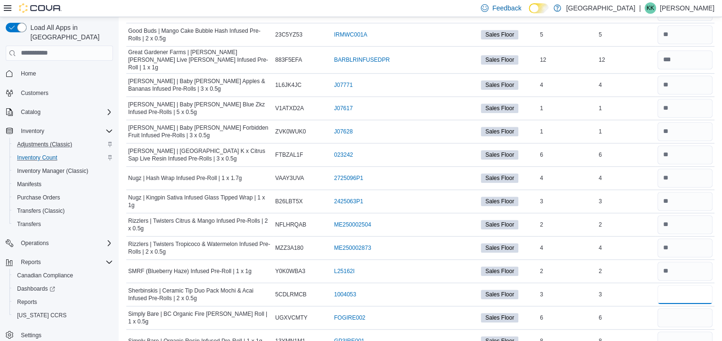
type input "*"
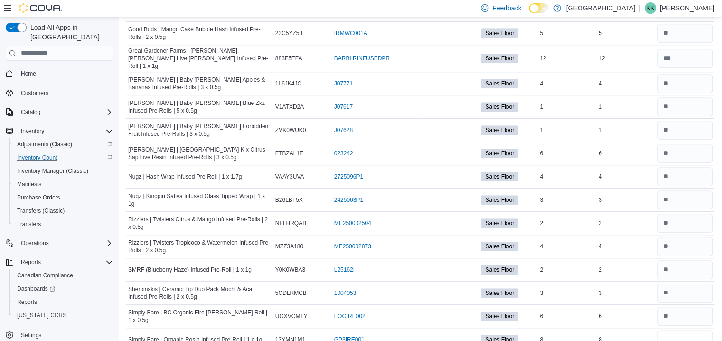
type input "*"
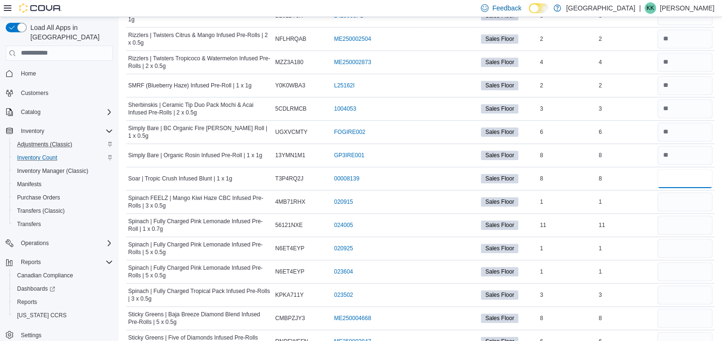
type input "*"
type input "**"
type input "*"
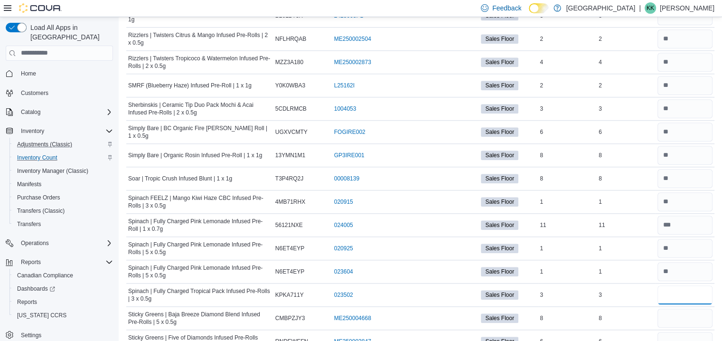
type input "*"
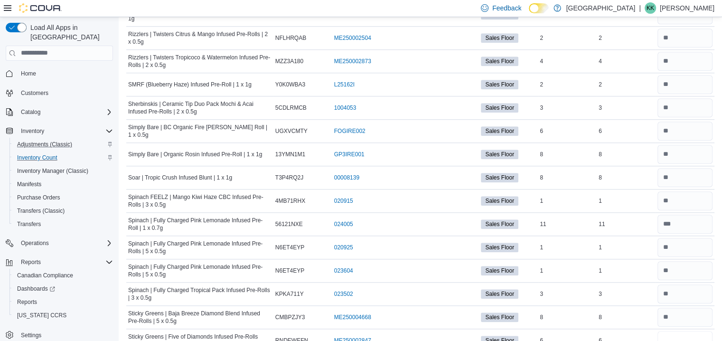
type input "*"
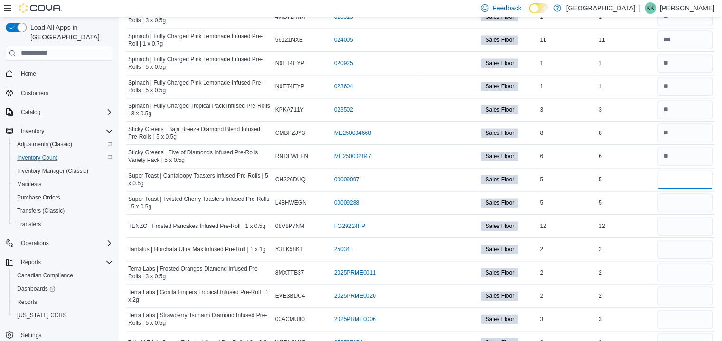
type input "*"
type input "**"
type input "*"
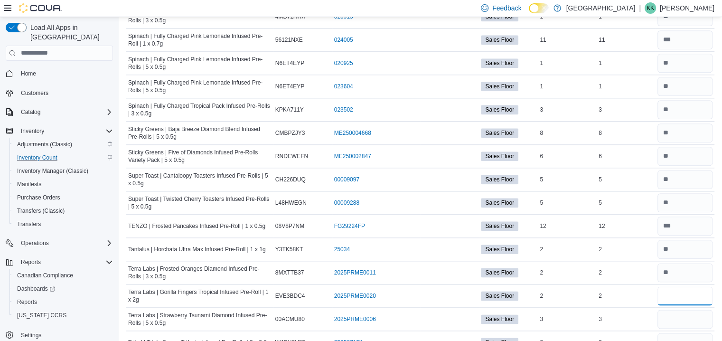
type input "*"
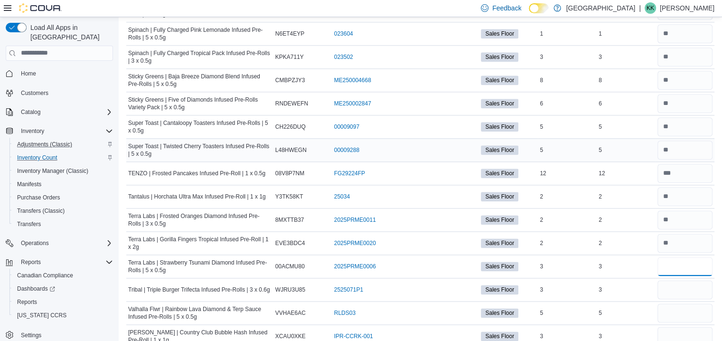
scroll to position [1149, 0]
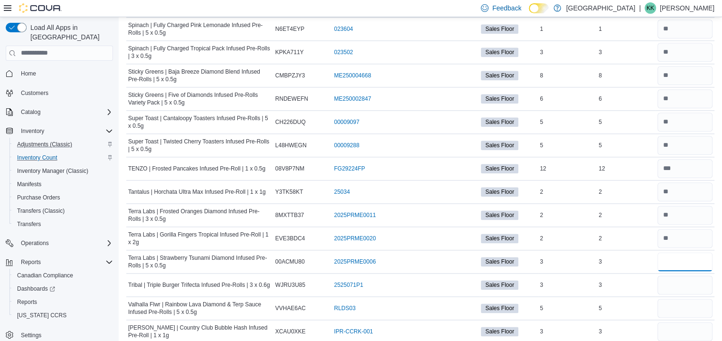
type input "*"
click at [679, 277] on input "number" at bounding box center [684, 284] width 55 height 19
type input "*"
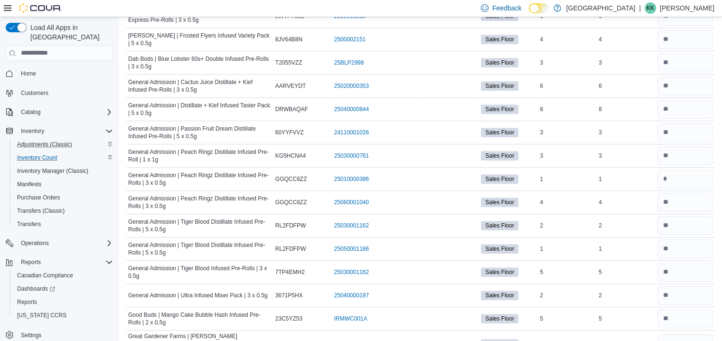
scroll to position [0, 0]
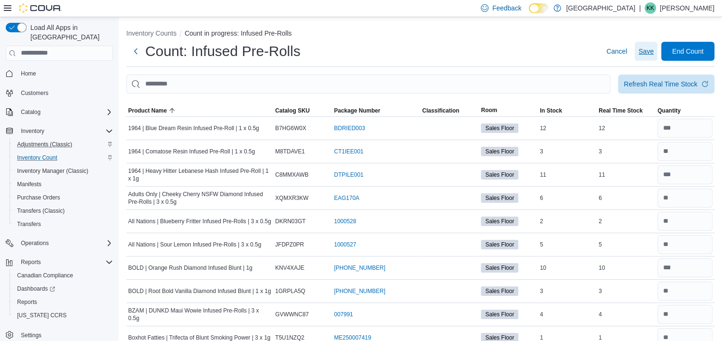
click at [651, 53] on span "Save" at bounding box center [645, 50] width 15 height 9
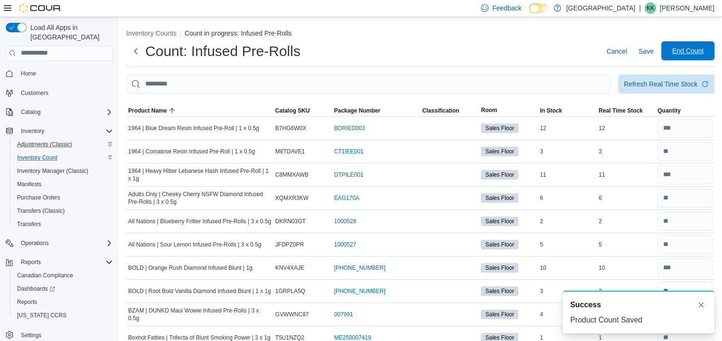
click at [703, 50] on span "End Count" at bounding box center [687, 50] width 31 height 9
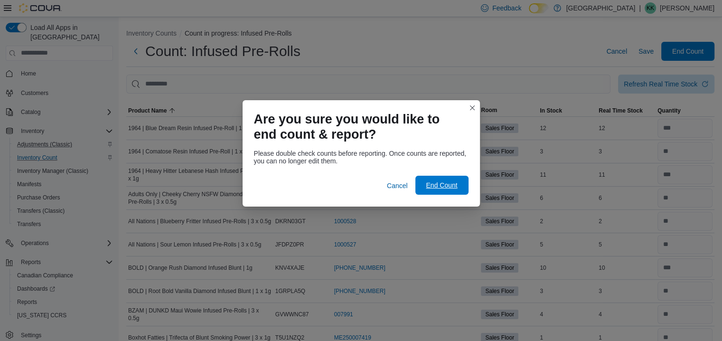
click at [443, 185] on span "End Count" at bounding box center [441, 184] width 31 height 9
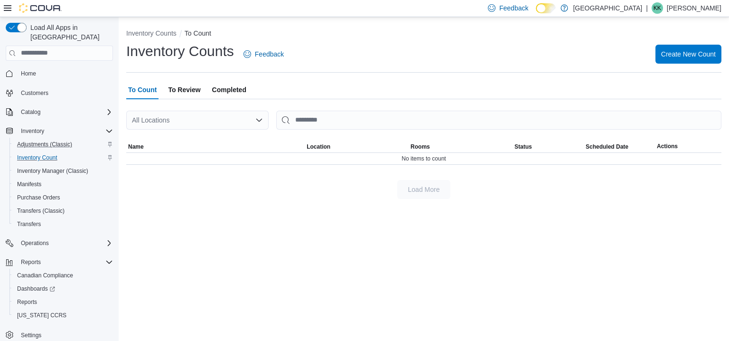
click at [224, 90] on span "Completed" at bounding box center [229, 89] width 34 height 19
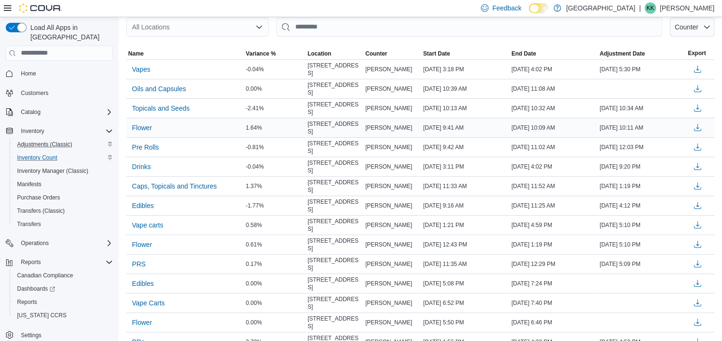
scroll to position [95, 0]
